Goal: Task Accomplishment & Management: Manage account settings

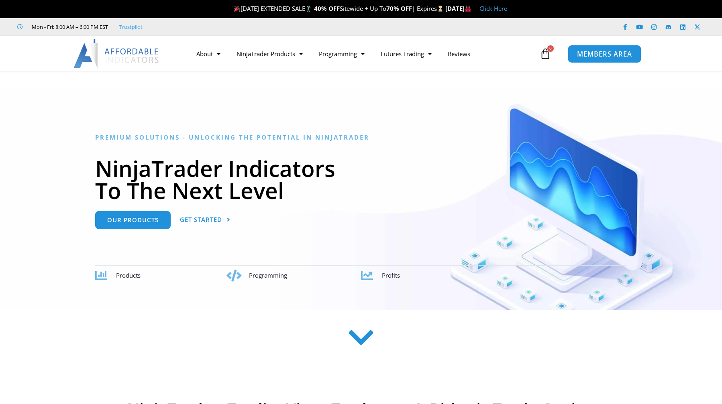
click at [597, 54] on span "MEMBERS AREA" at bounding box center [604, 54] width 55 height 7
click at [599, 53] on span "MEMBERS AREA" at bounding box center [604, 54] width 55 height 7
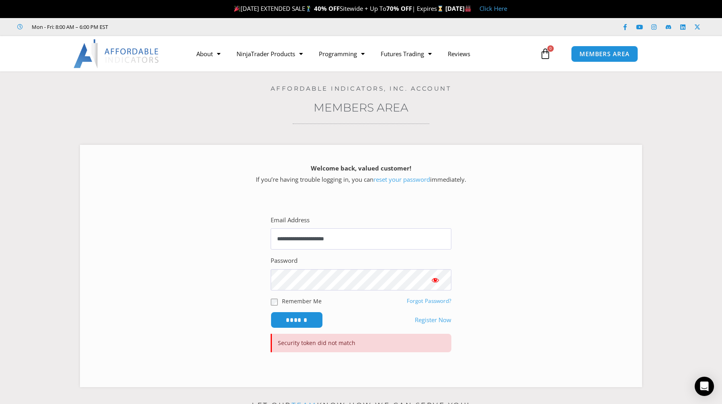
click at [297, 322] on input "******" at bounding box center [297, 320] width 52 height 16
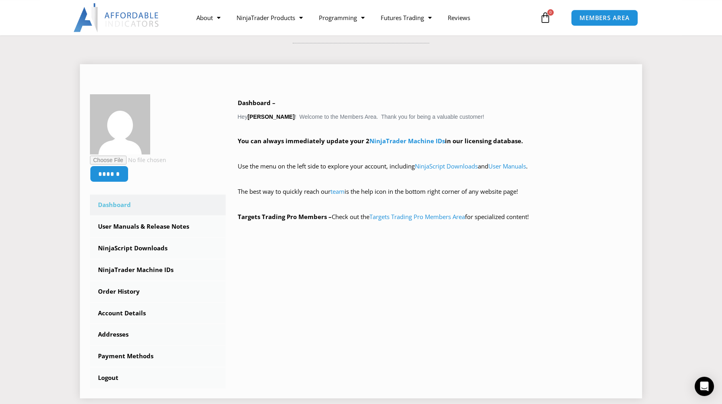
scroll to position [81, 0]
